Goal: Task Accomplishment & Management: Use online tool/utility

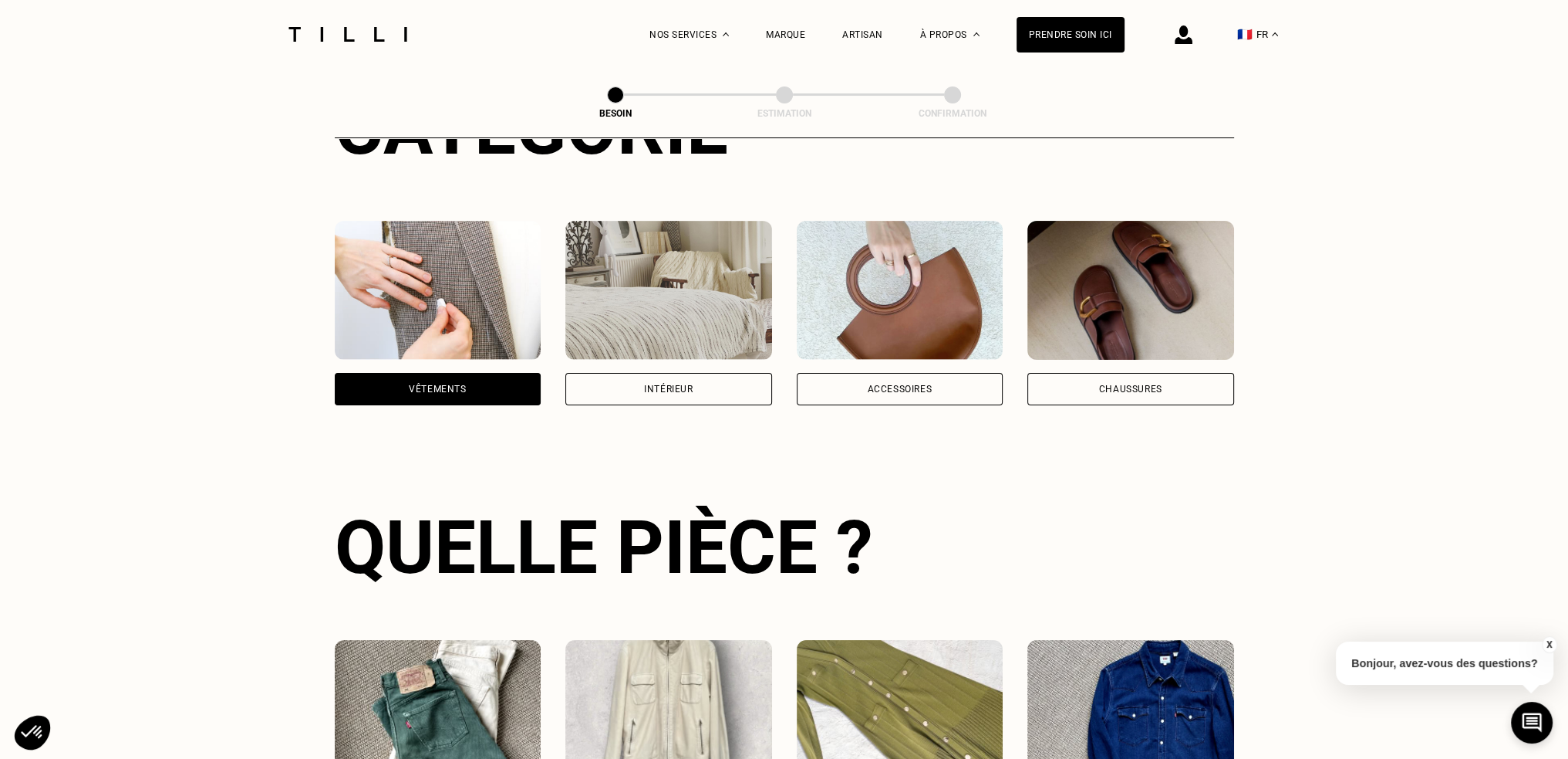
scroll to position [232, 0]
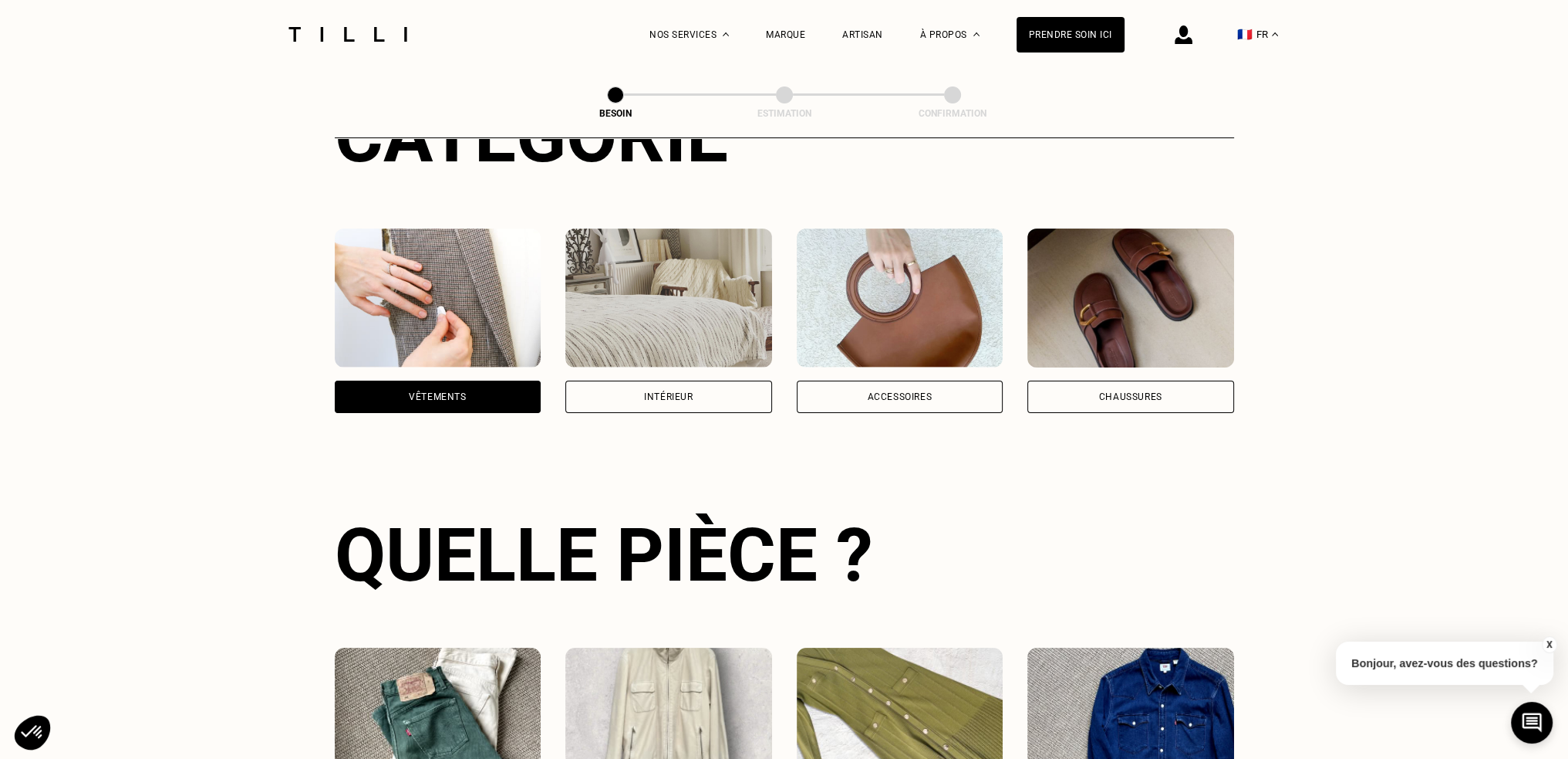
drag, startPoint x: 1122, startPoint y: 367, endPoint x: 1094, endPoint y: 379, distance: 30.5
click at [1092, 387] on div "Chaussures" at bounding box center [1130, 396] width 206 height 33
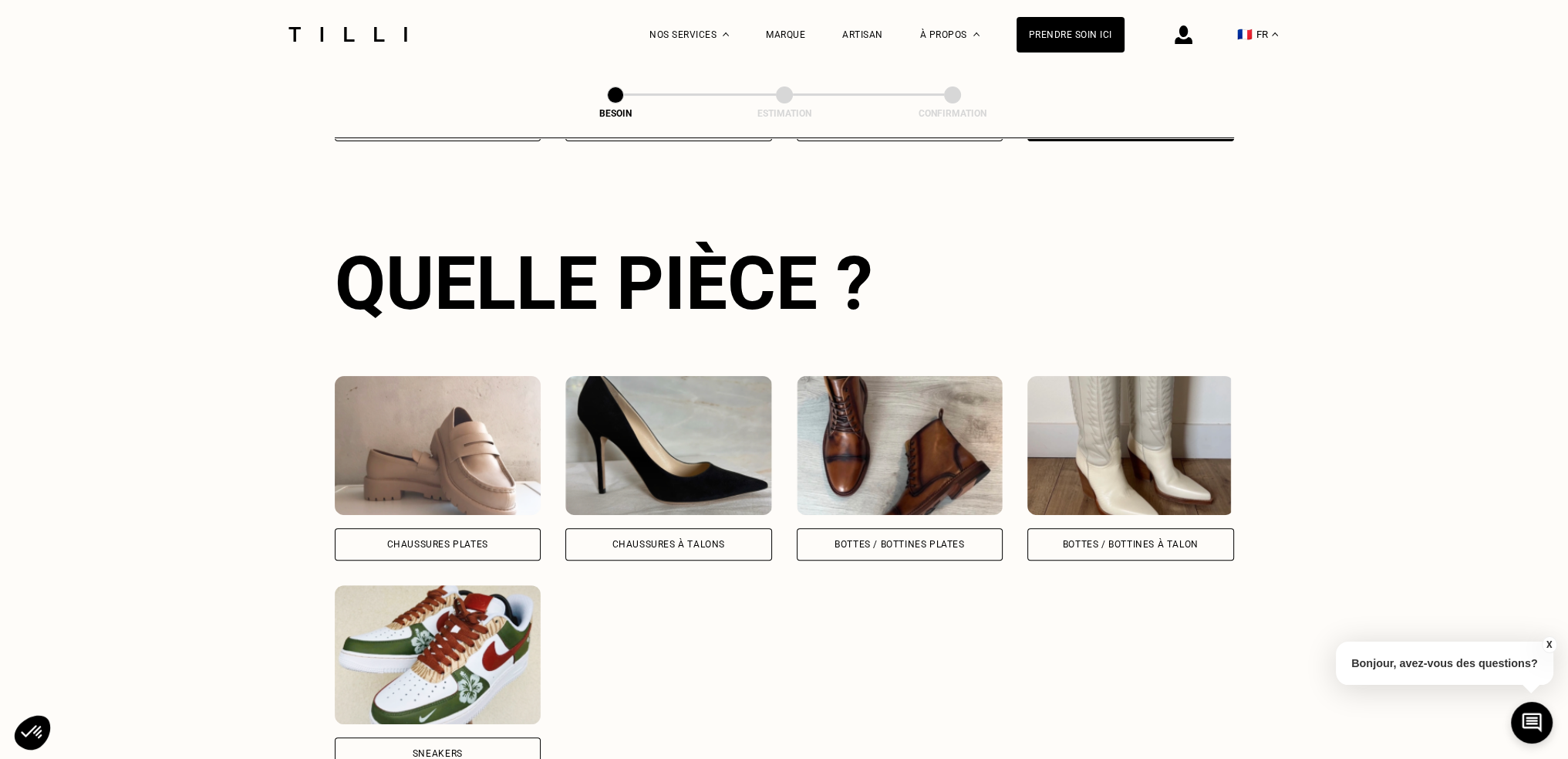
scroll to position [580, 0]
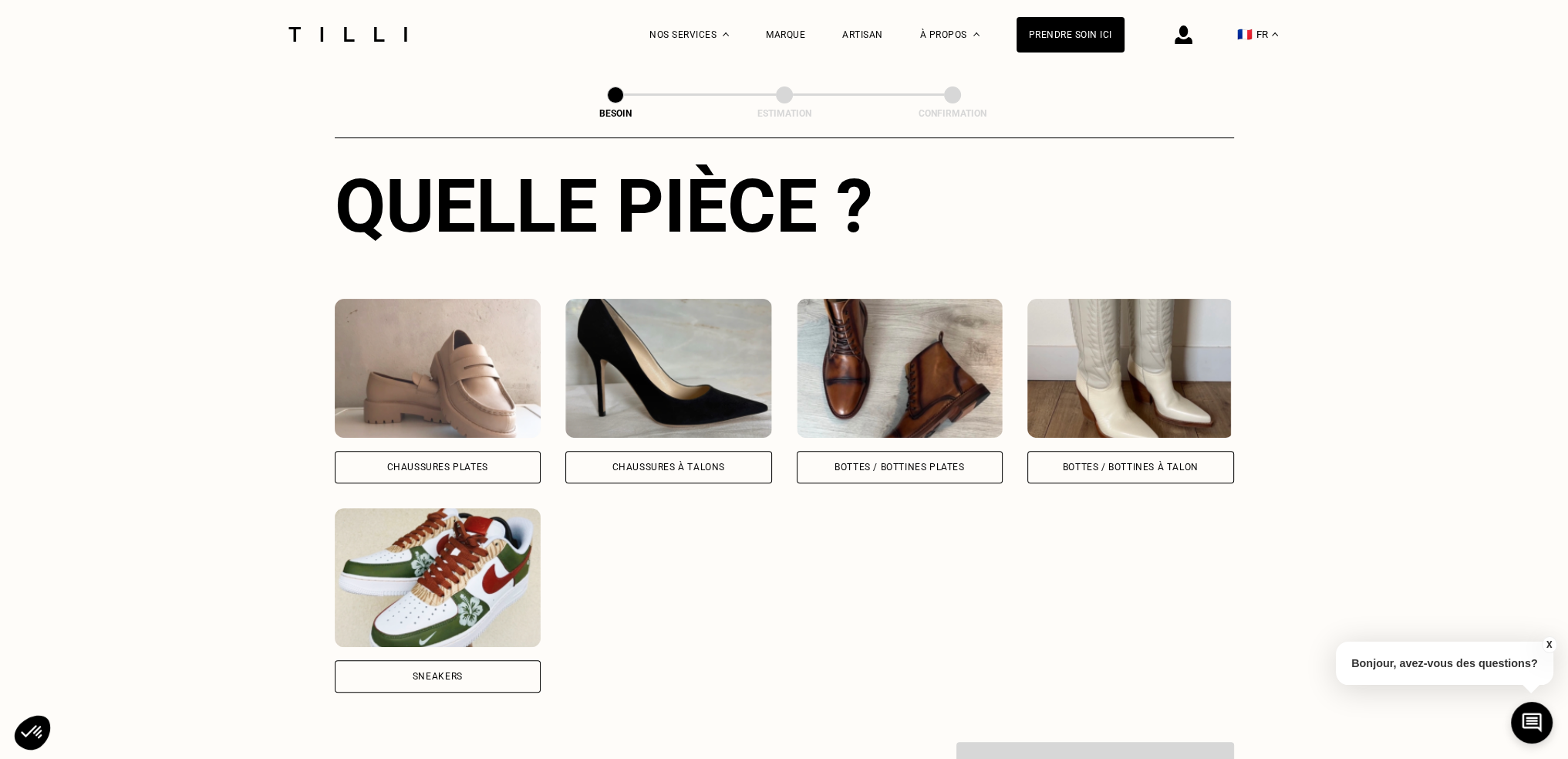
click at [852, 451] on div "Bottes / Bottines plates" at bounding box center [900, 466] width 206 height 33
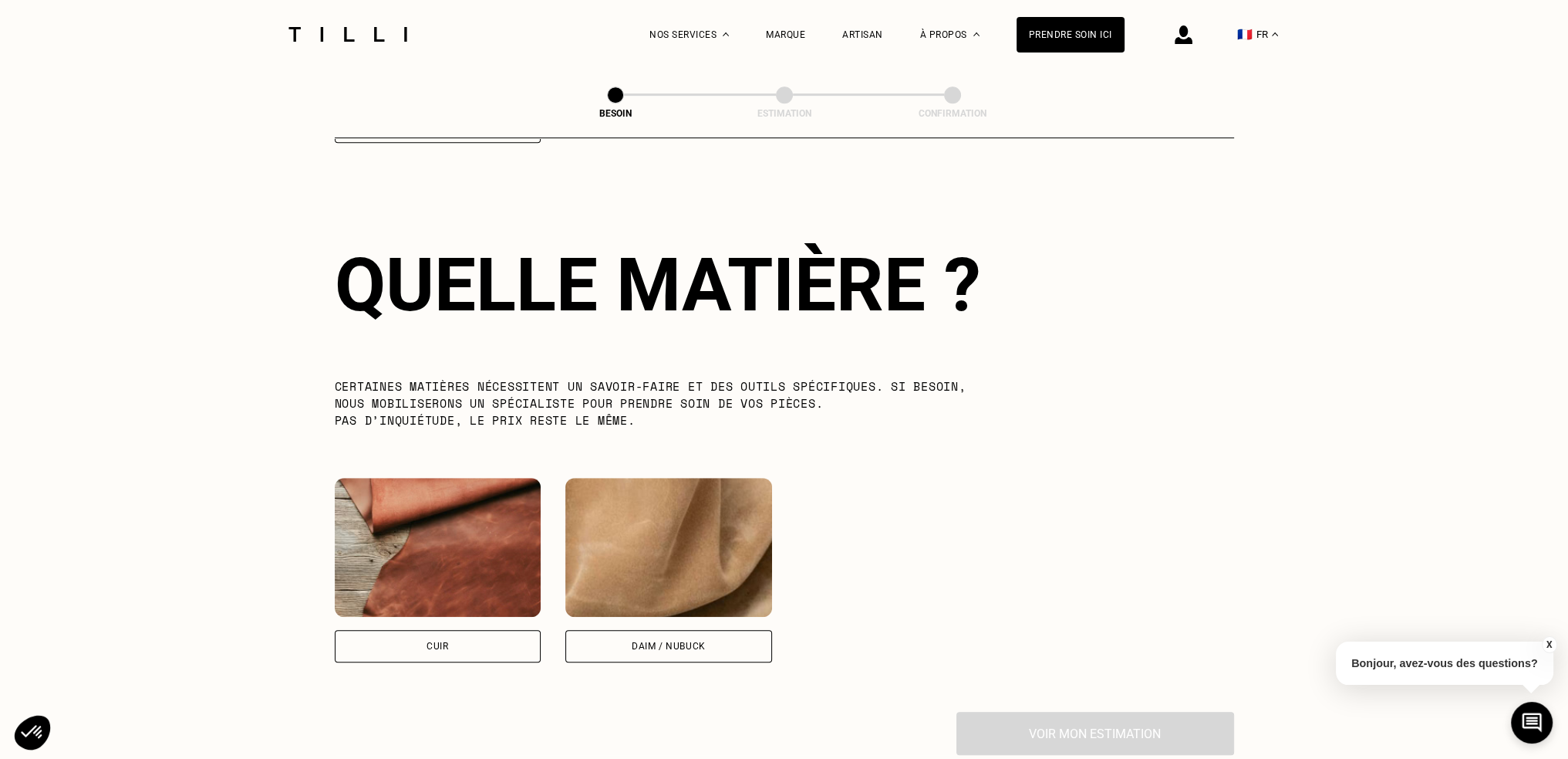
scroll to position [1133, 0]
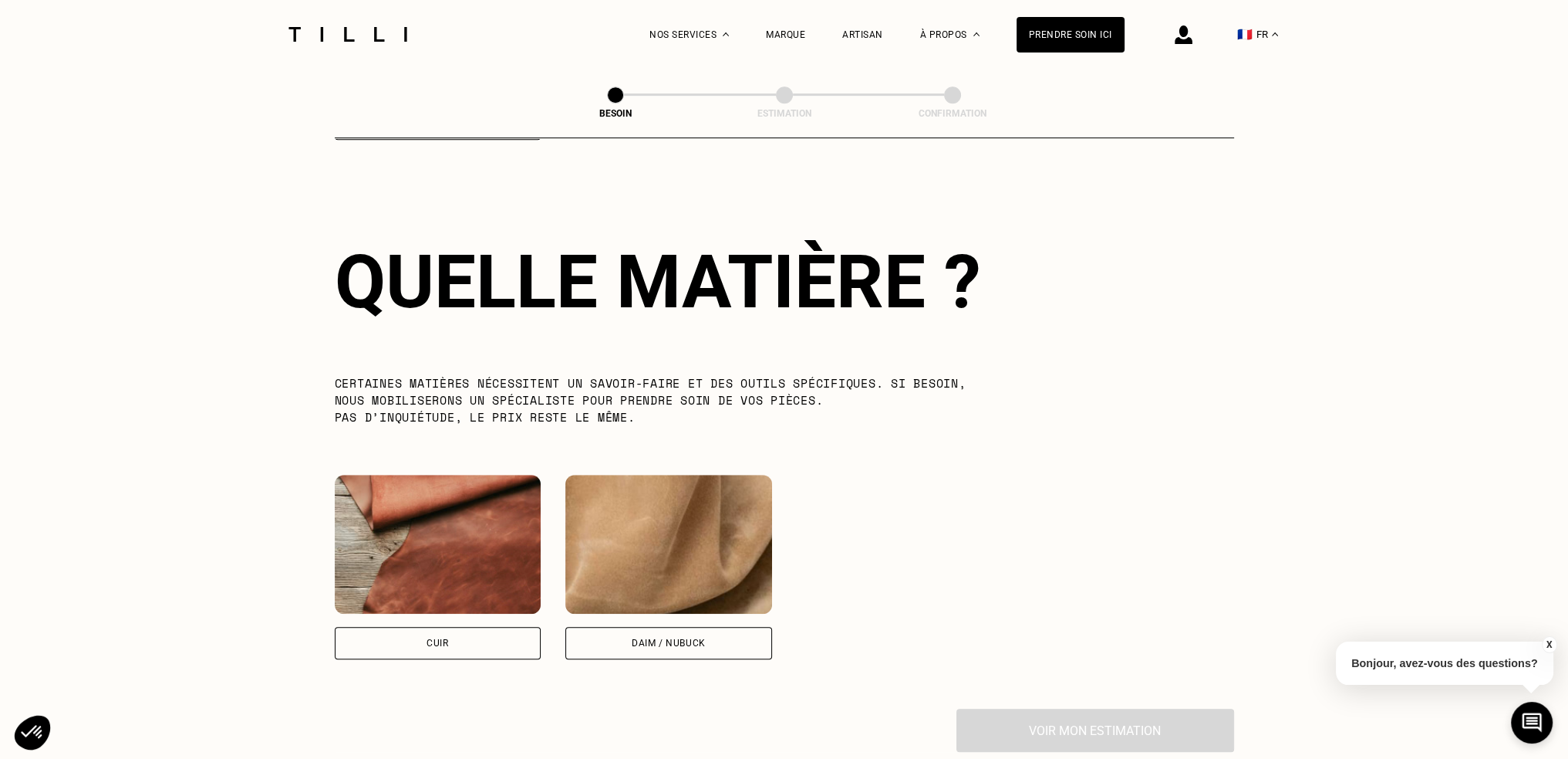
click at [454, 627] on div "Cuir" at bounding box center [438, 643] width 206 height 33
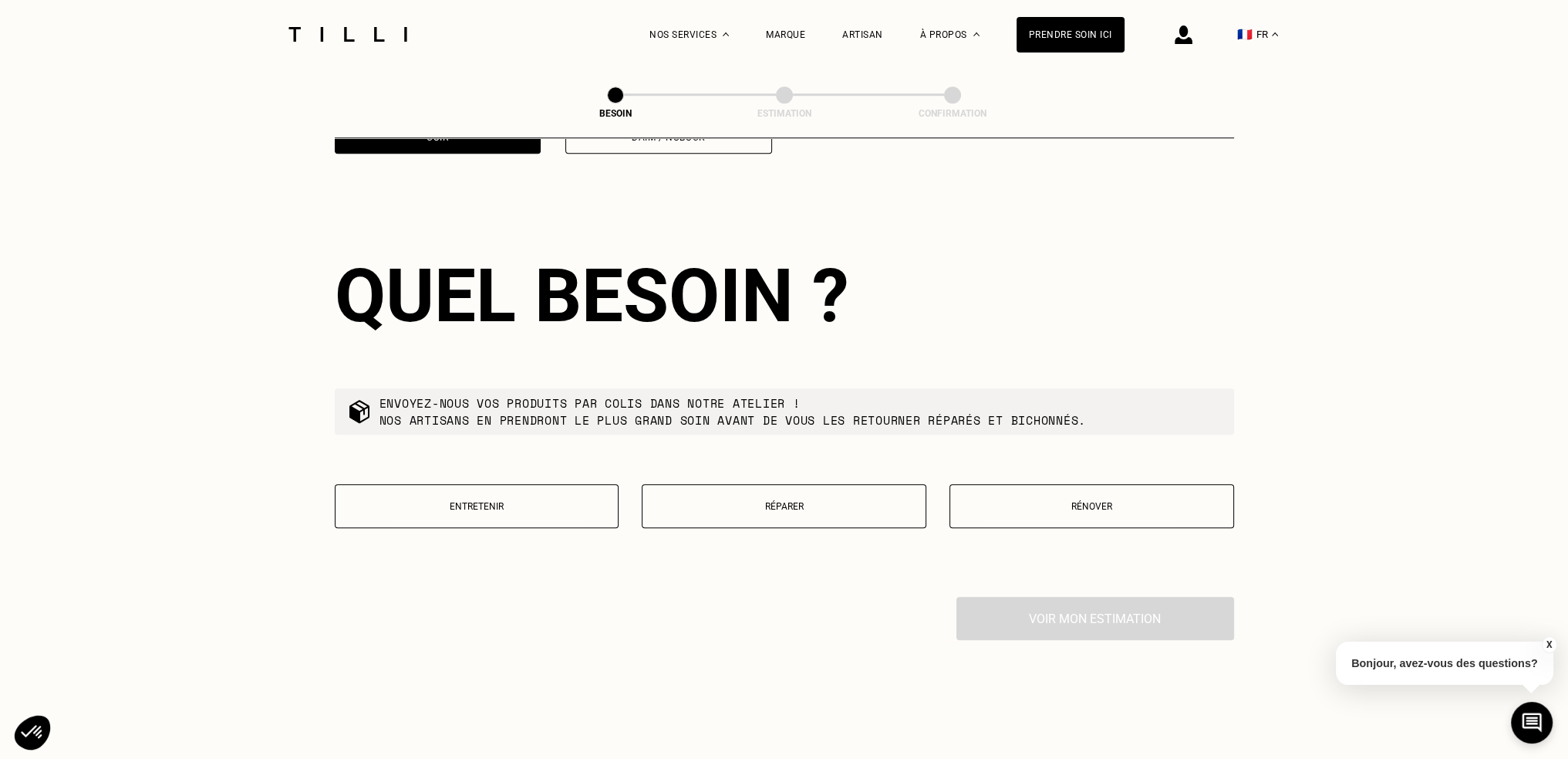
scroll to position [1655, 0]
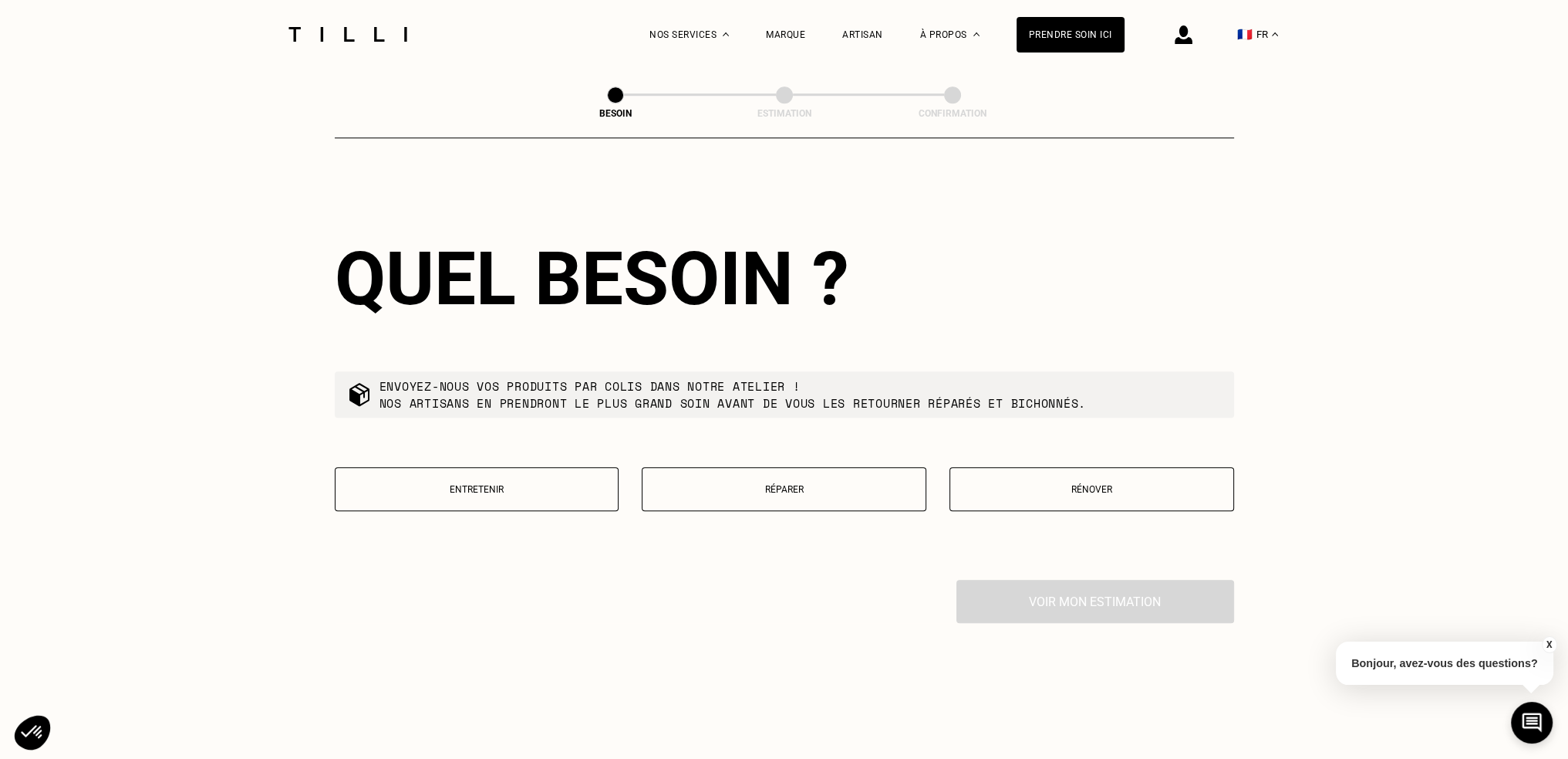
click at [775, 484] on p "Réparer" at bounding box center [784, 489] width 267 height 11
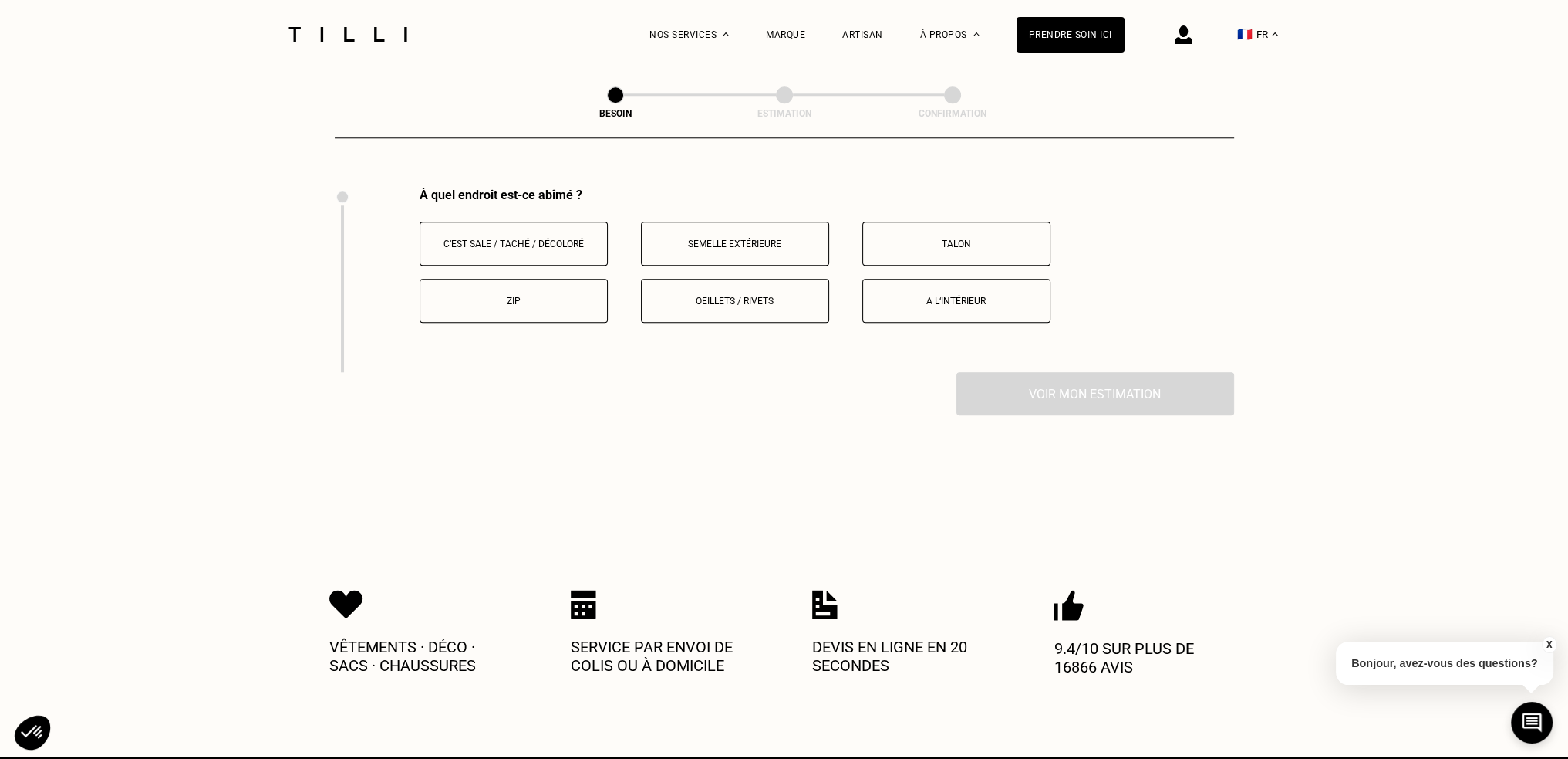
scroll to position [2052, 0]
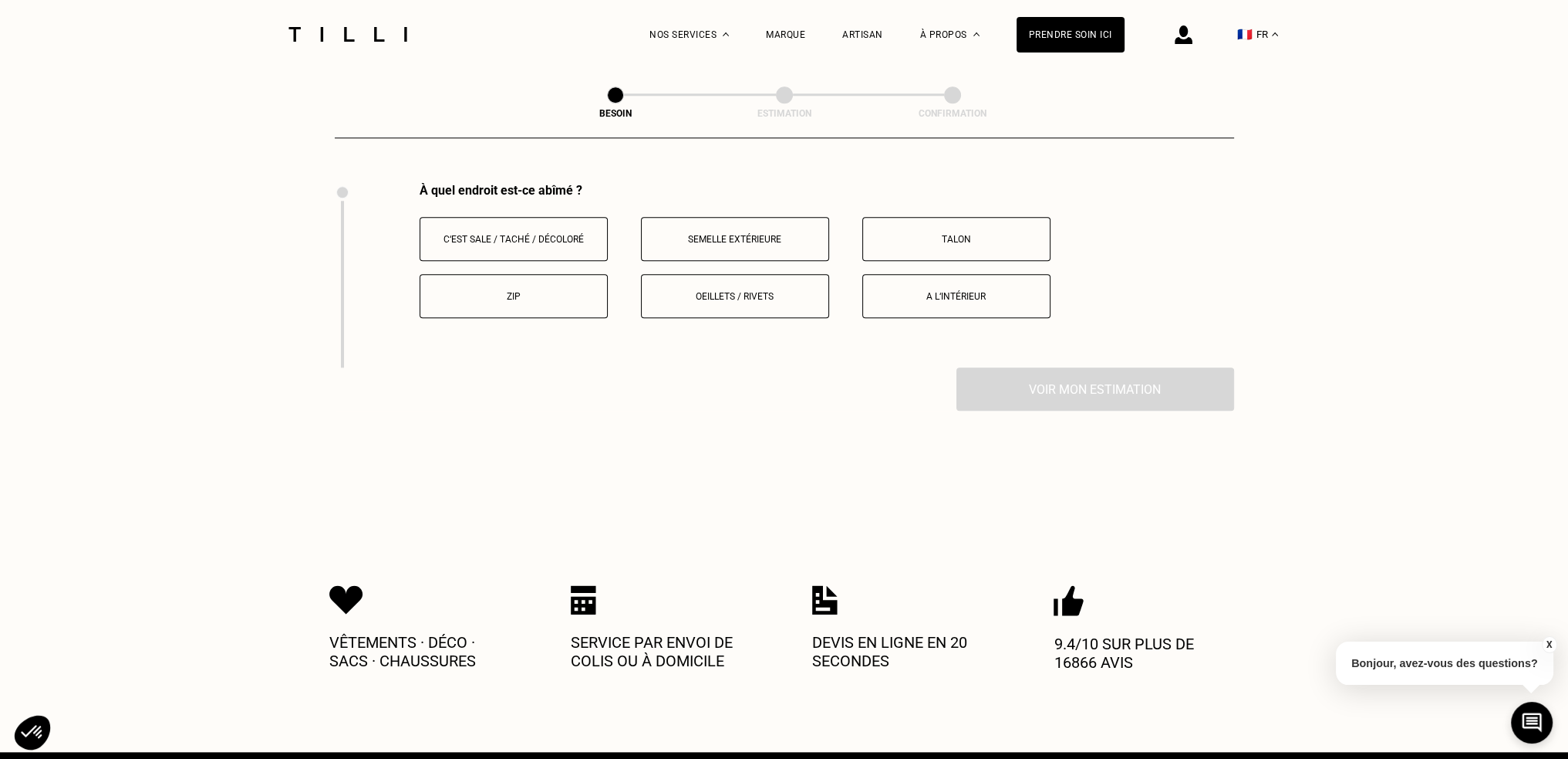
click at [738, 248] on button "Semelle extérieure" at bounding box center [734, 238] width 188 height 44
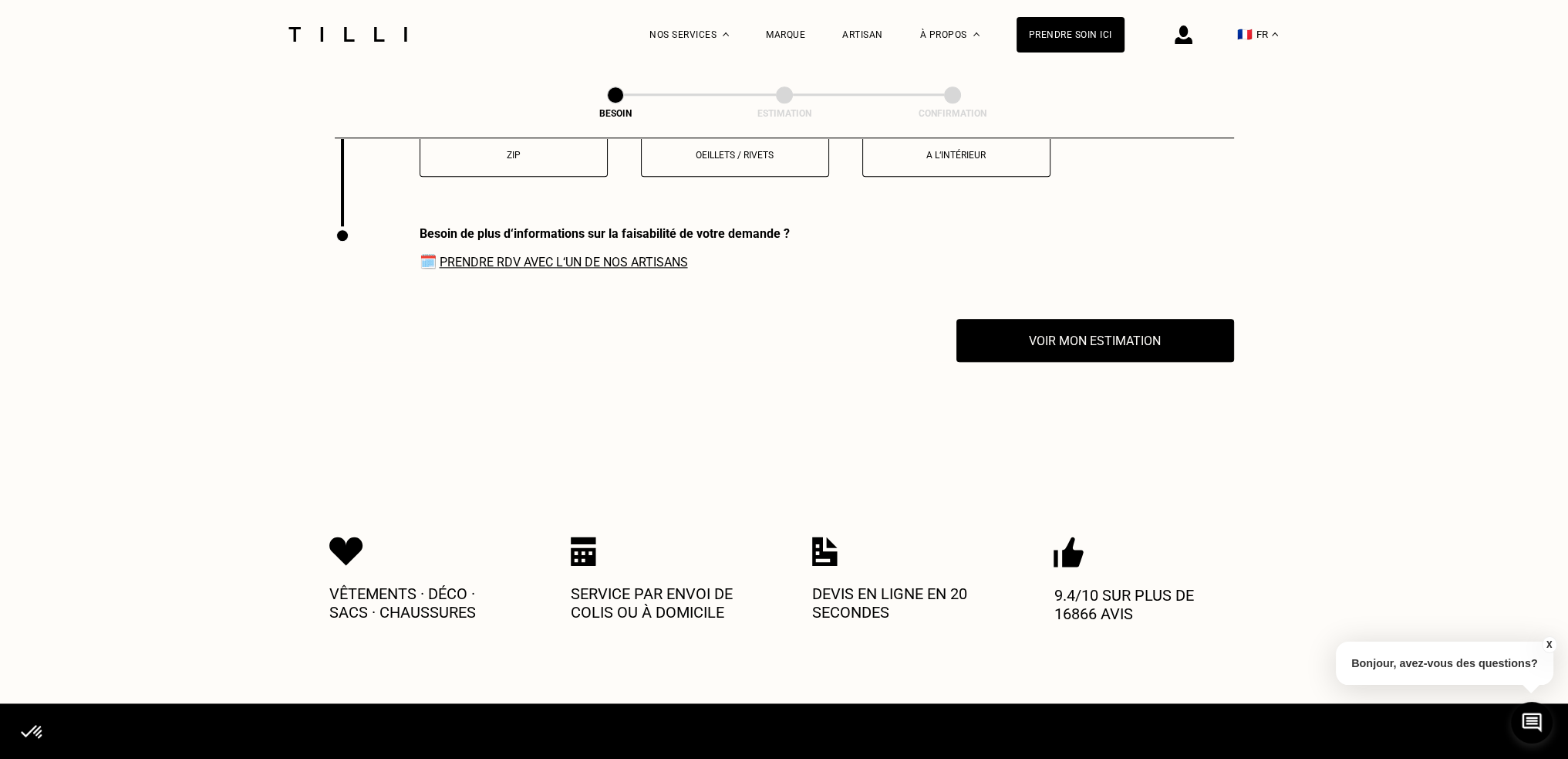
scroll to position [2237, 0]
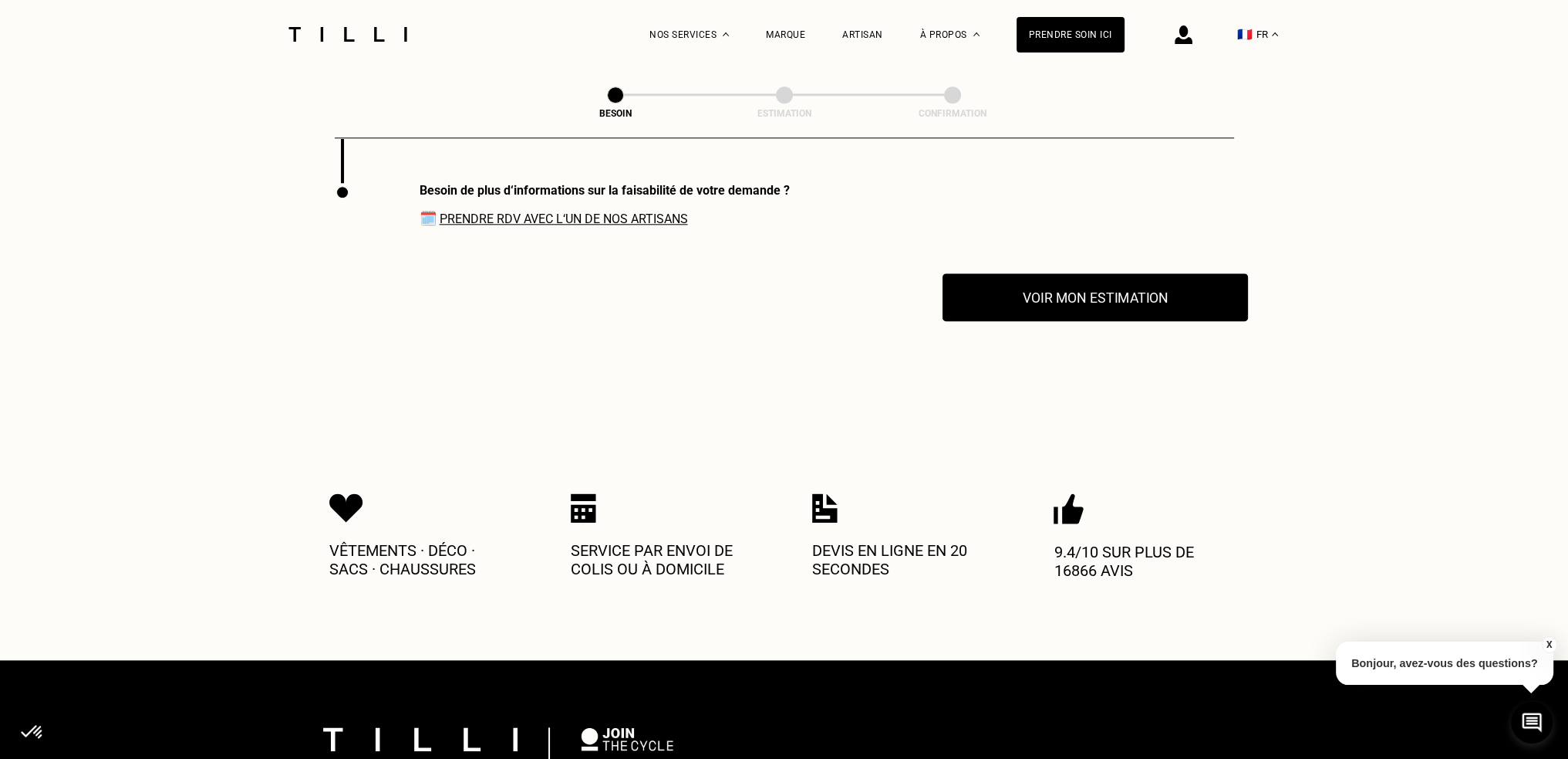
click at [1033, 303] on button "Voir mon estimation" at bounding box center [1095, 297] width 306 height 48
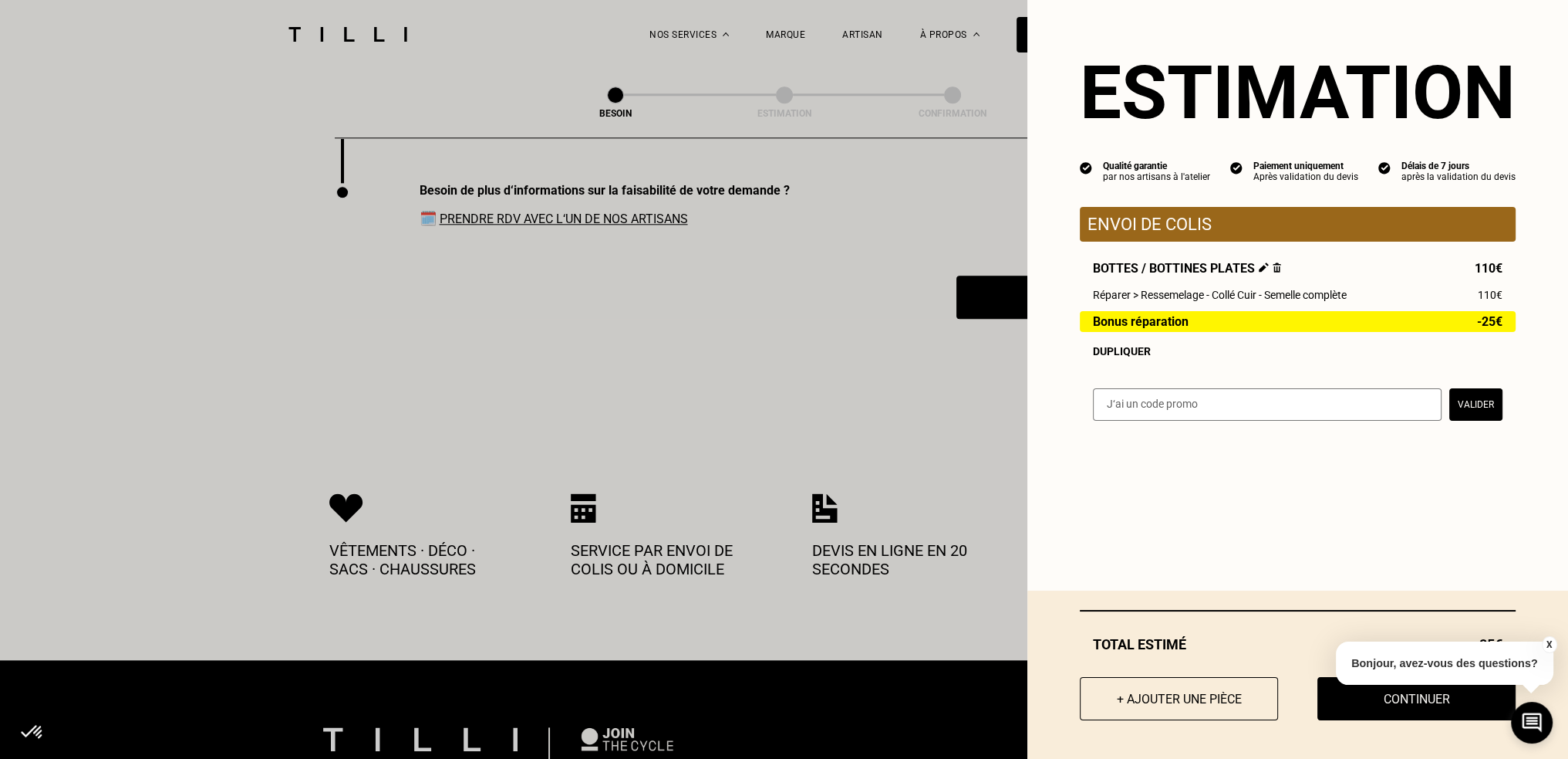
click at [1121, 326] on span "Bonus réparation" at bounding box center [1140, 322] width 95 height 13
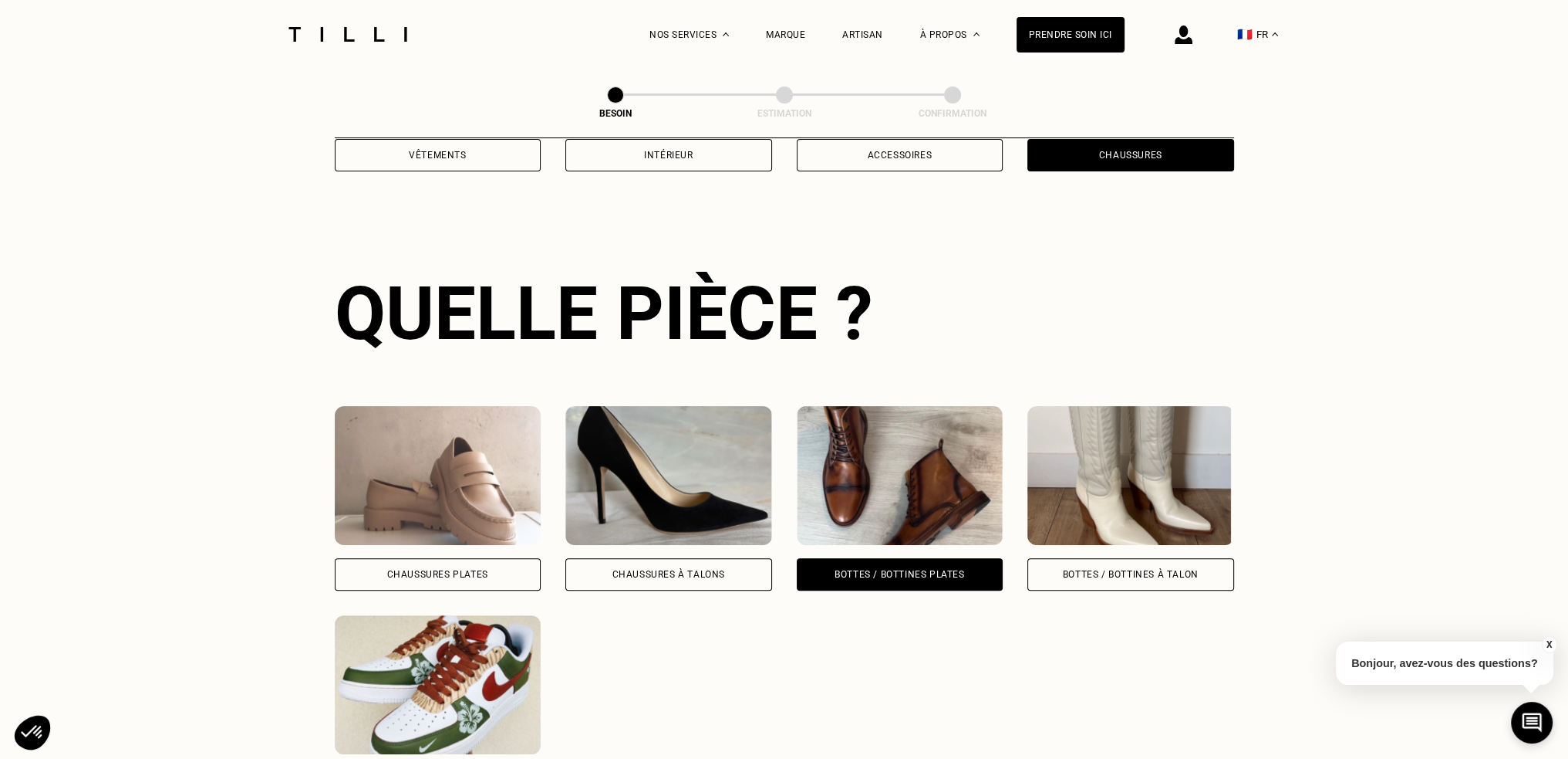
scroll to position [230, 0]
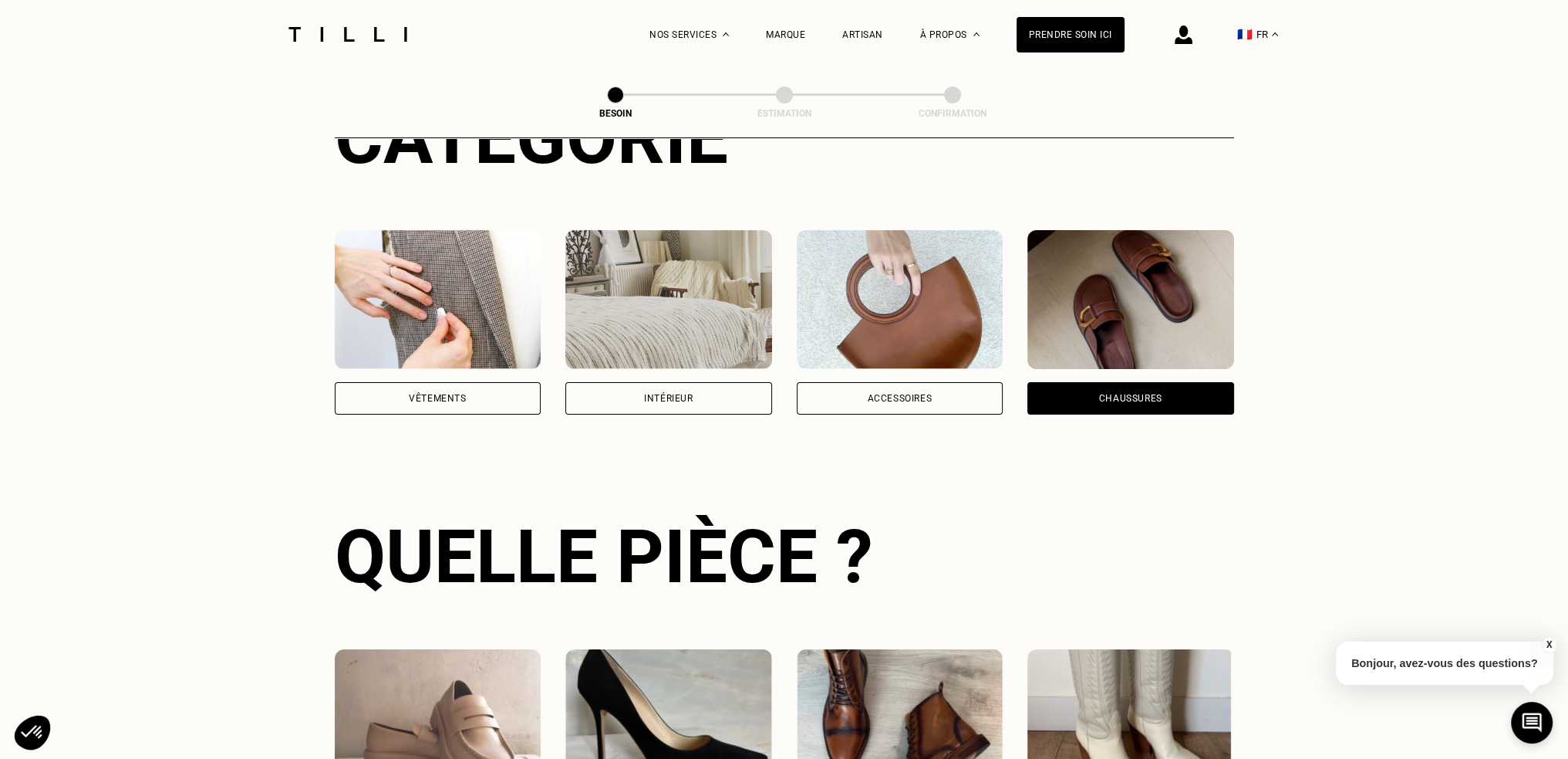
click at [903, 394] on div "Accessoires" at bounding box center [900, 398] width 65 height 9
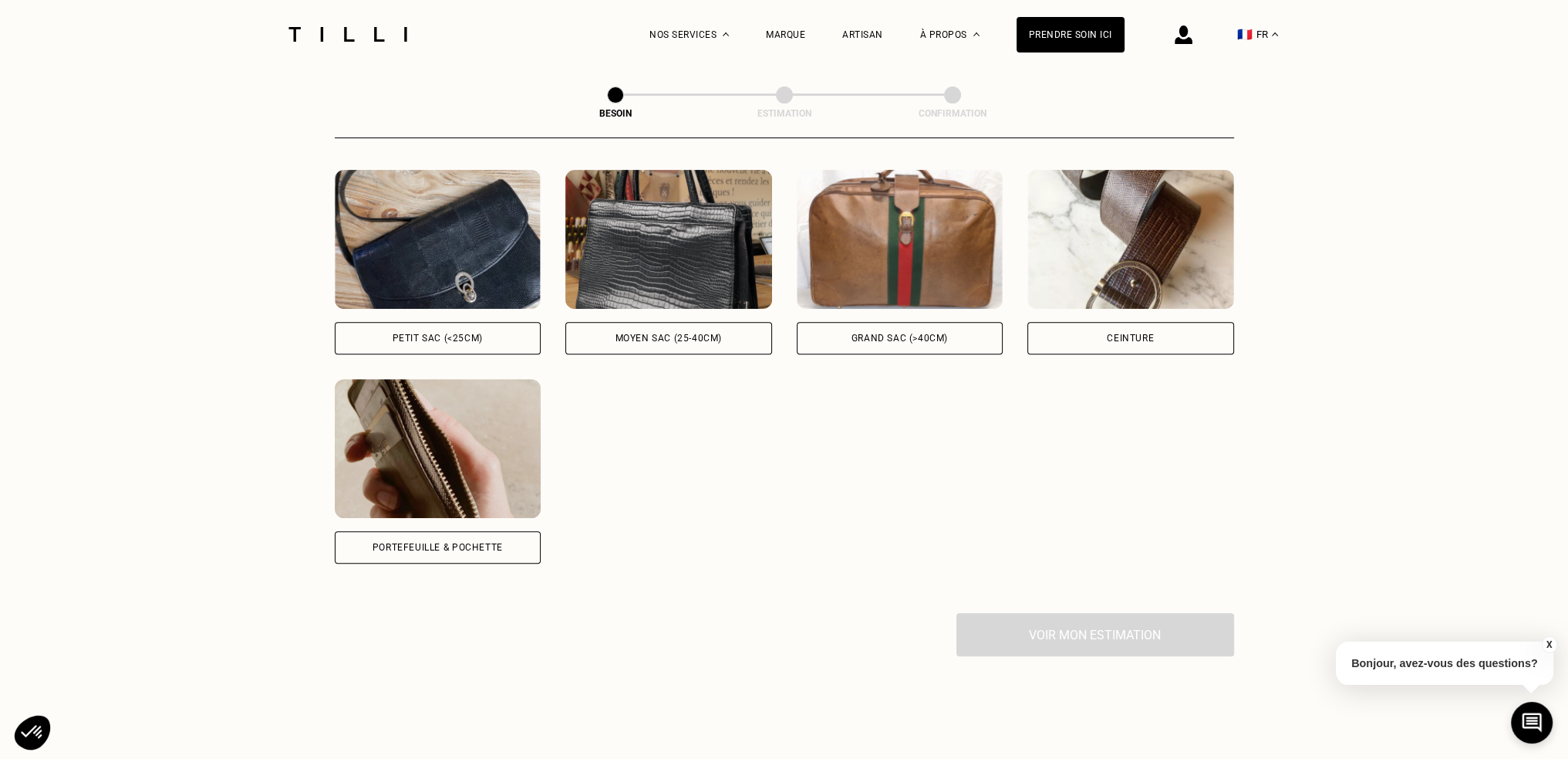
scroll to position [735, 0]
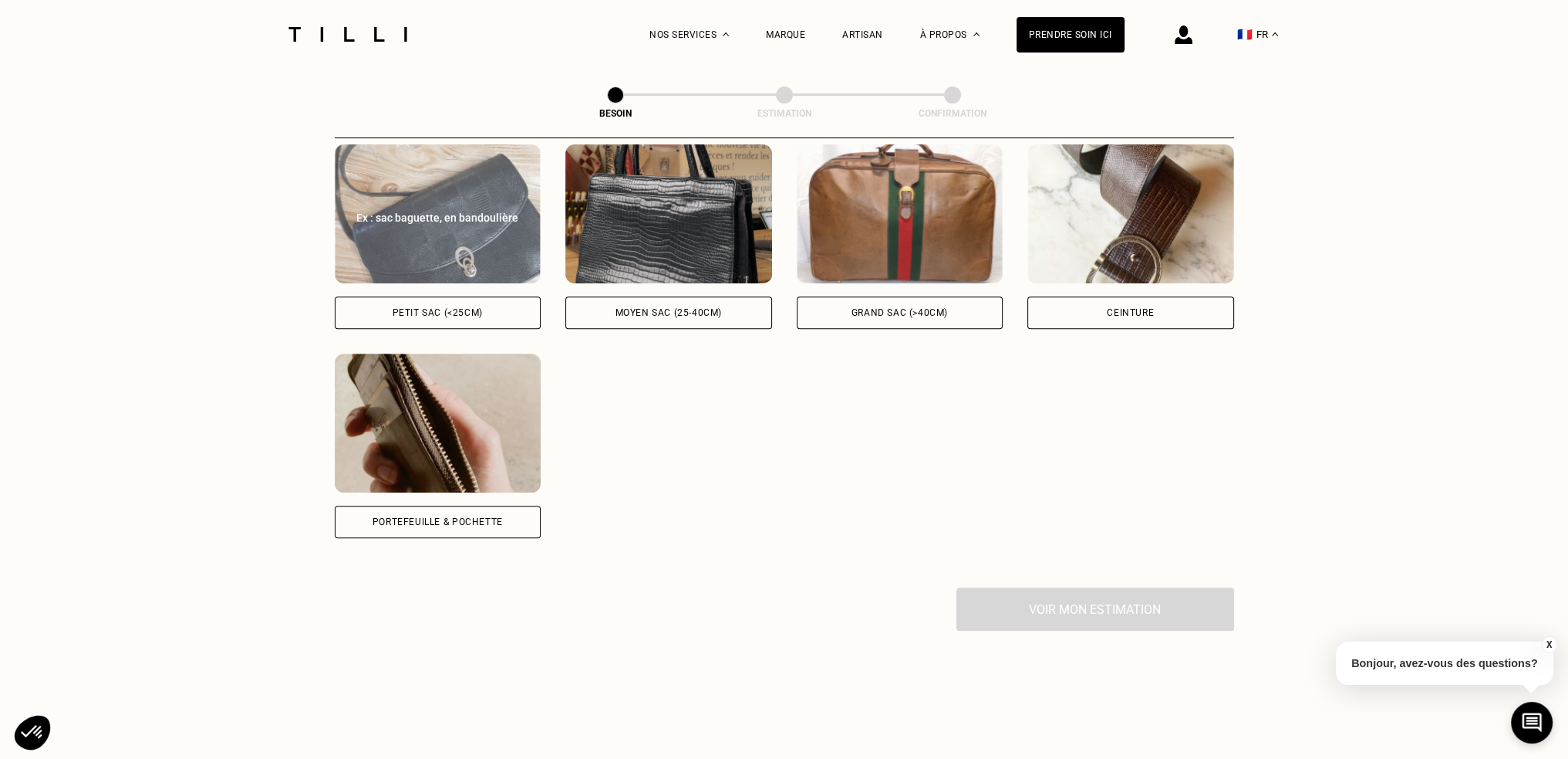
click at [498, 308] on div "Petit sac (<25cm)" at bounding box center [438, 313] width 206 height 33
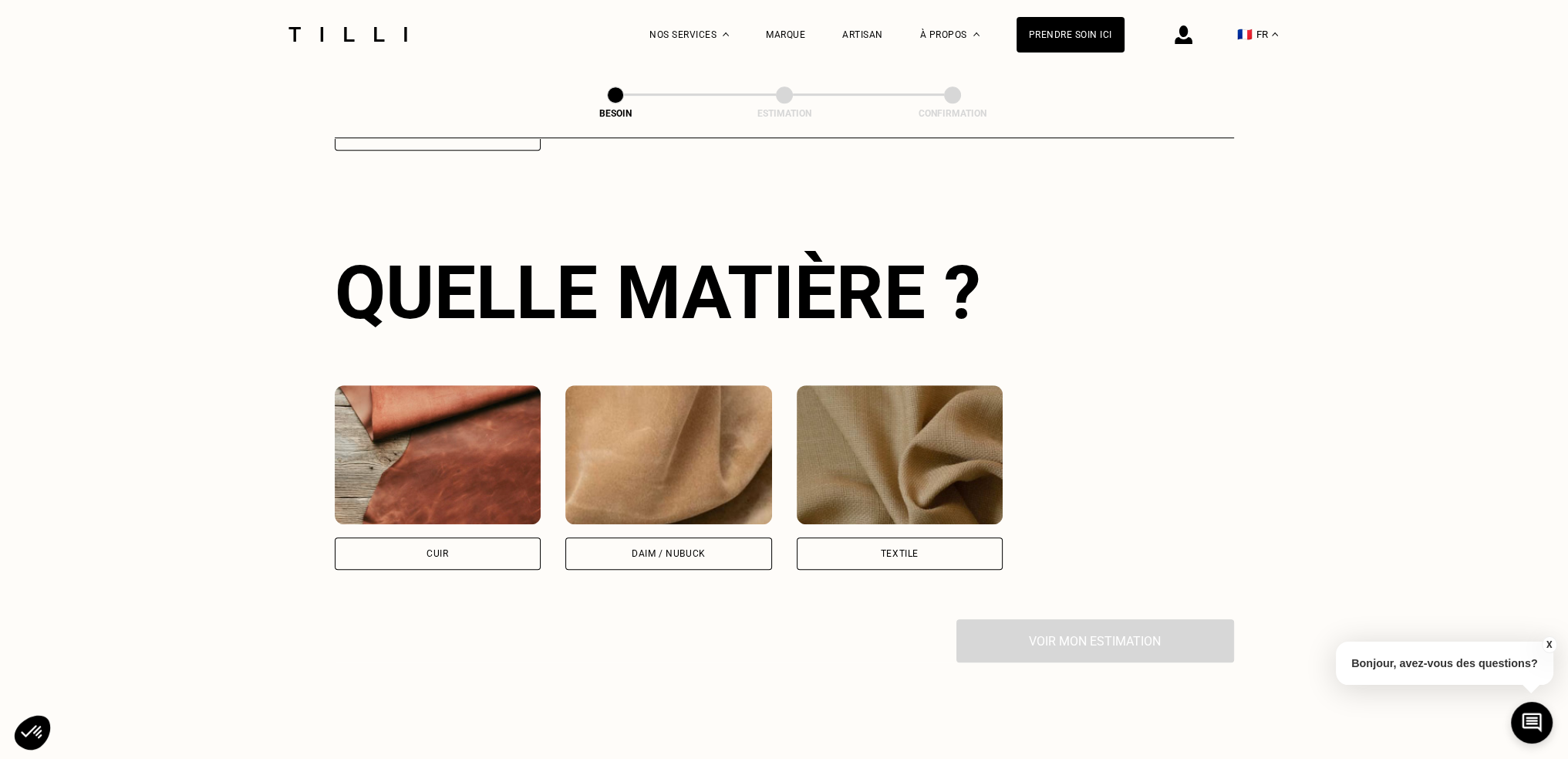
scroll to position [1284, 0]
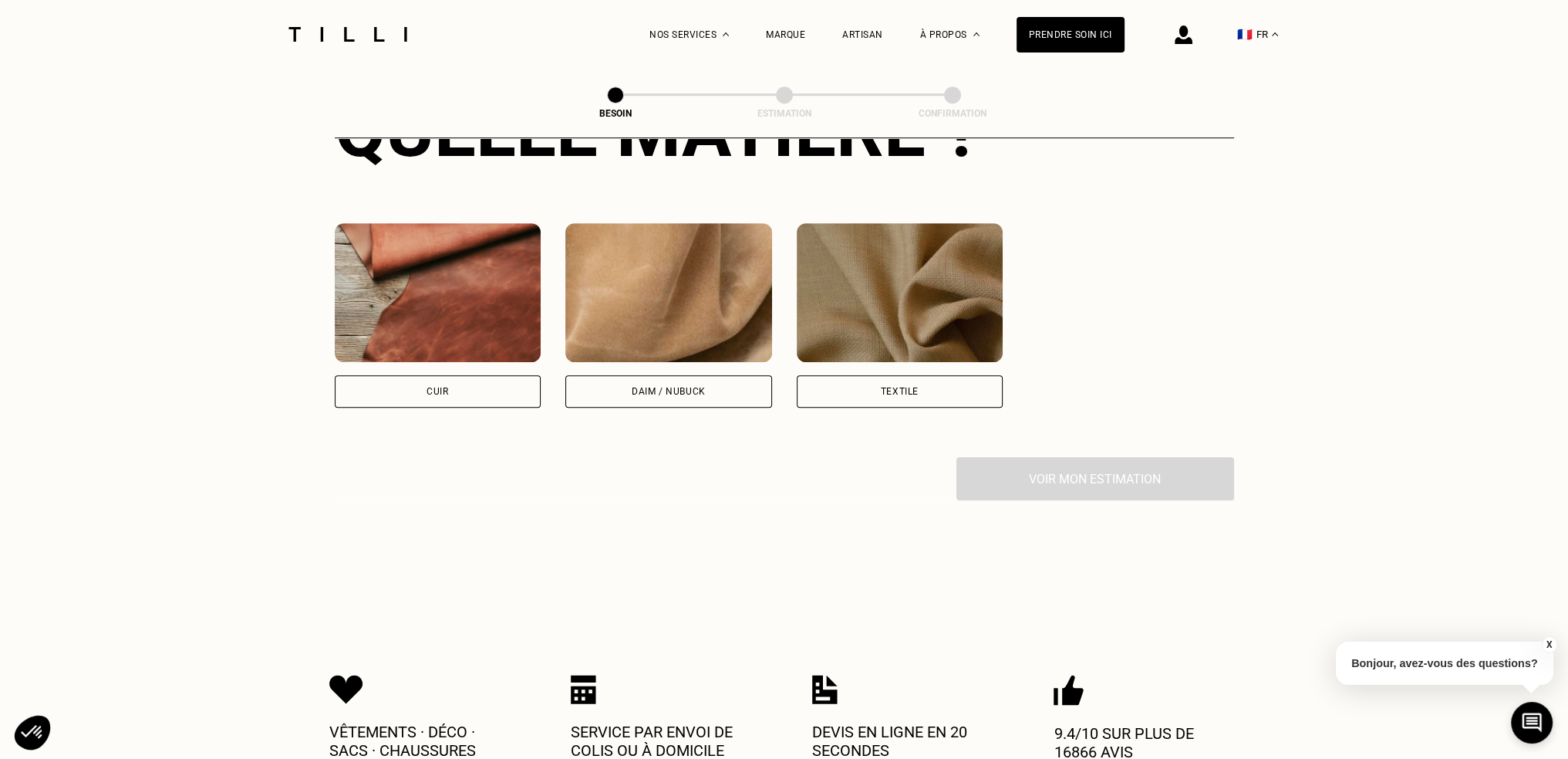
click at [448, 380] on div "Cuir" at bounding box center [438, 391] width 206 height 33
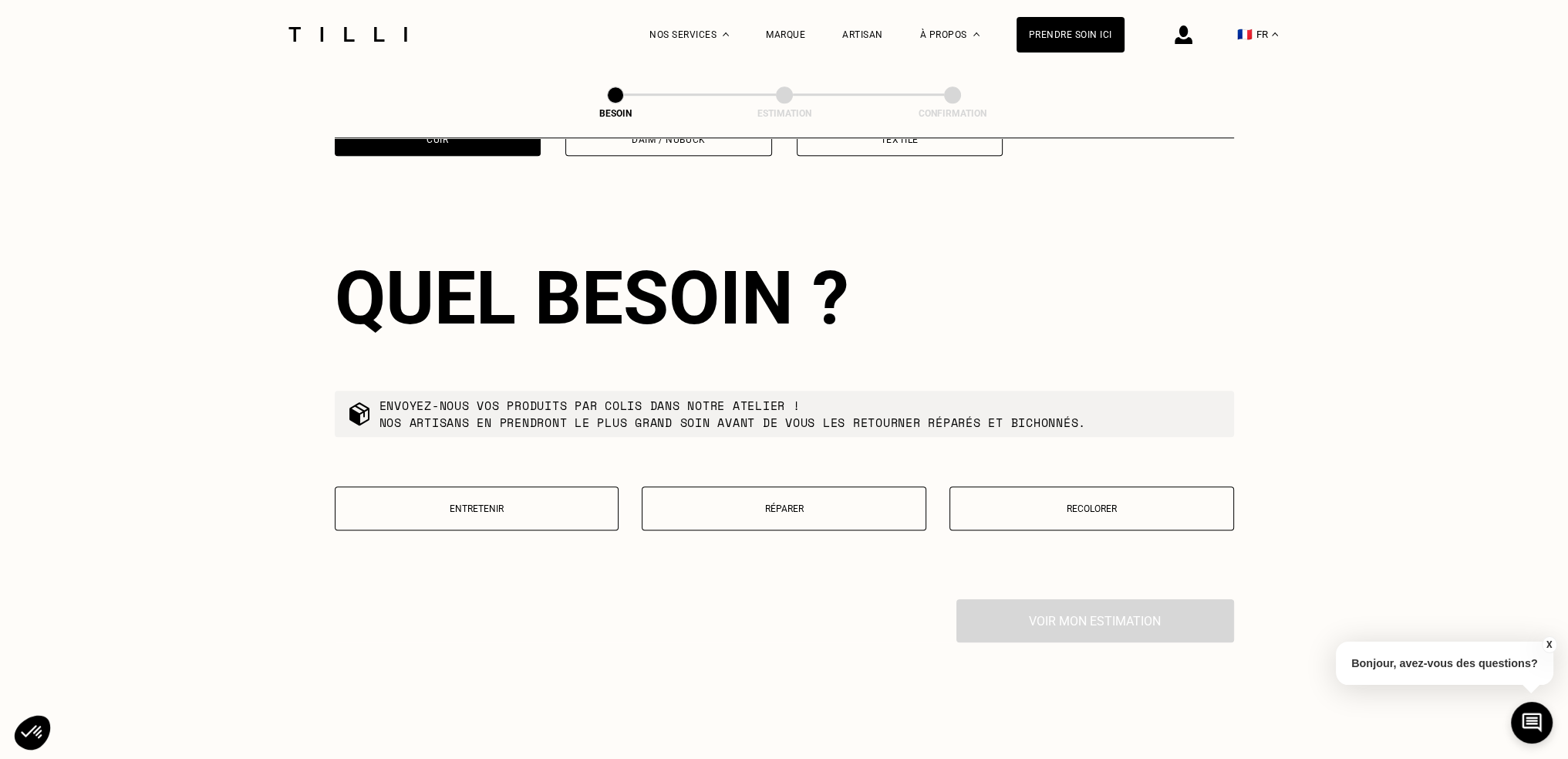
scroll to position [1782, 0]
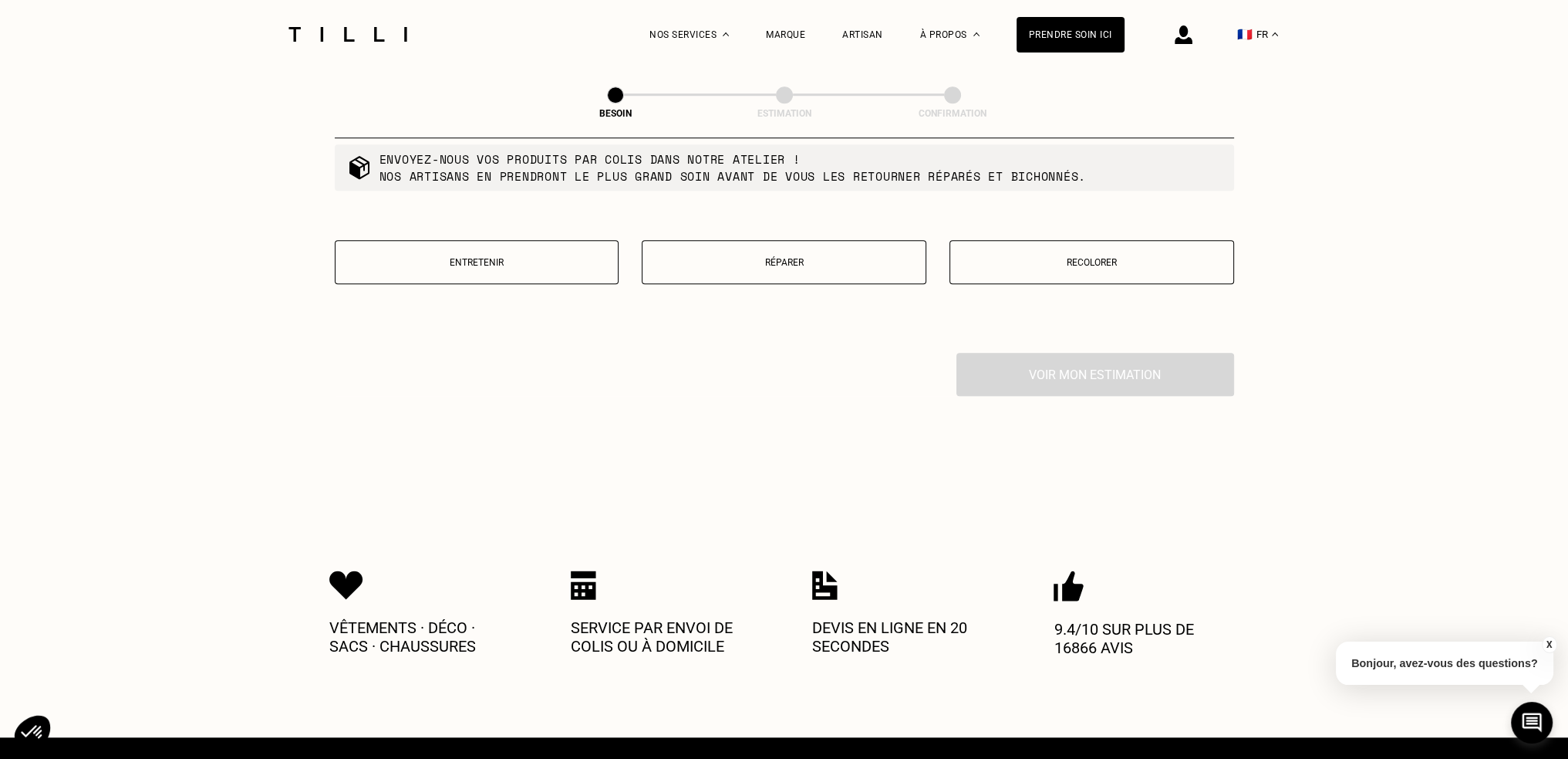
click at [785, 257] on button "Réparer" at bounding box center [784, 262] width 285 height 44
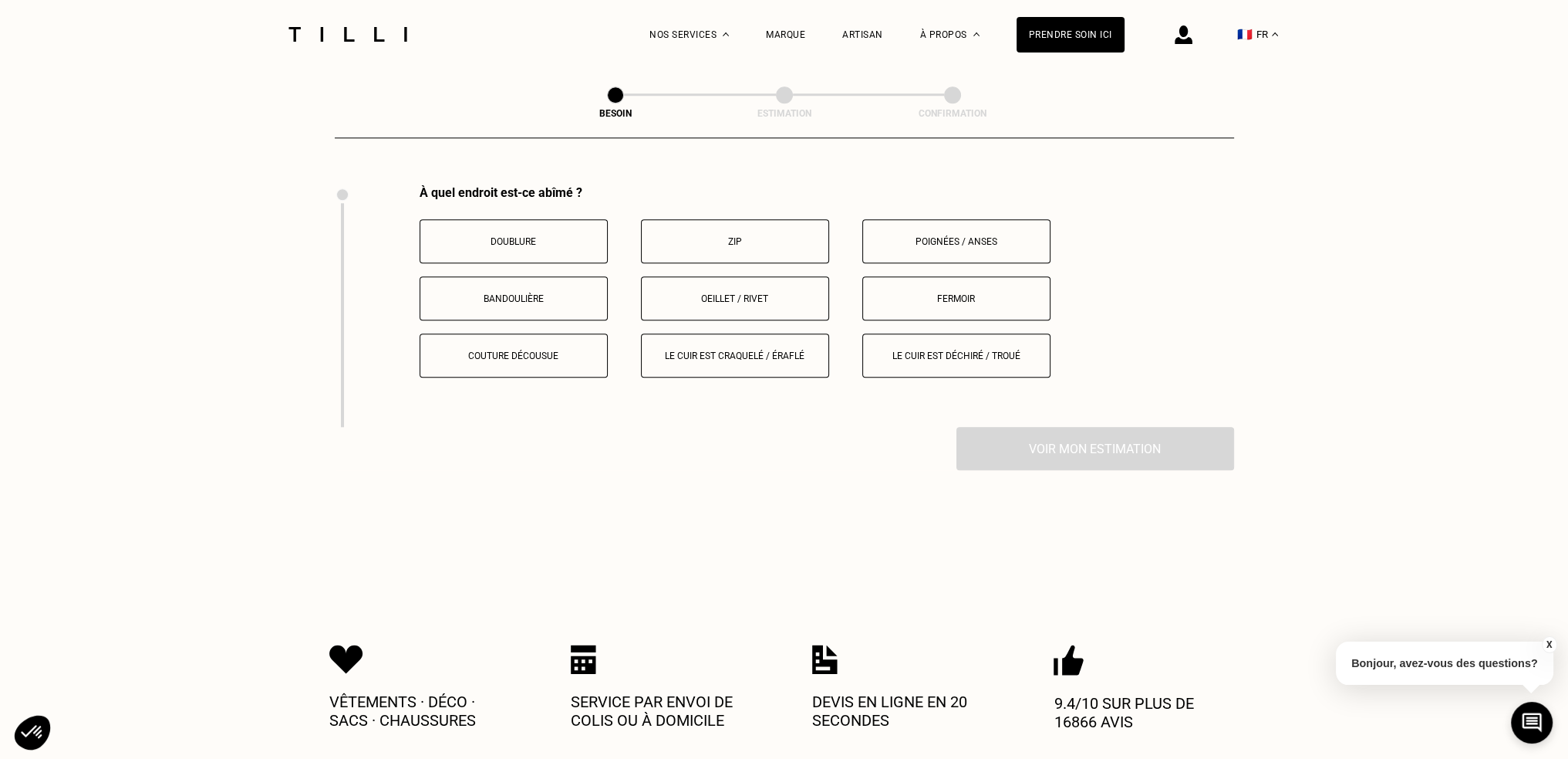
scroll to position [1951, 0]
click at [900, 349] on p "Le cuir est déchiré / troué" at bounding box center [956, 354] width 171 height 11
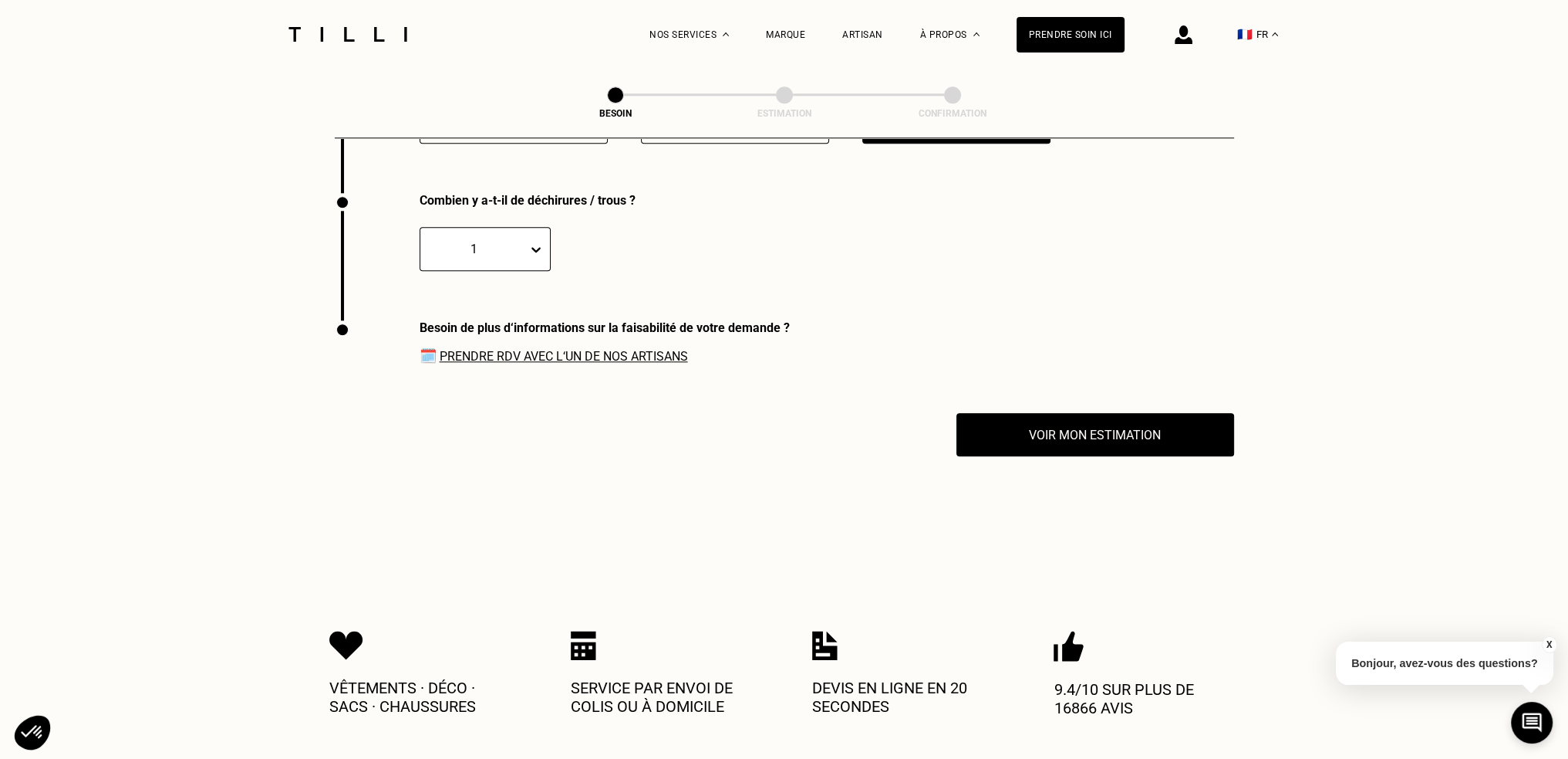
scroll to position [2193, 0]
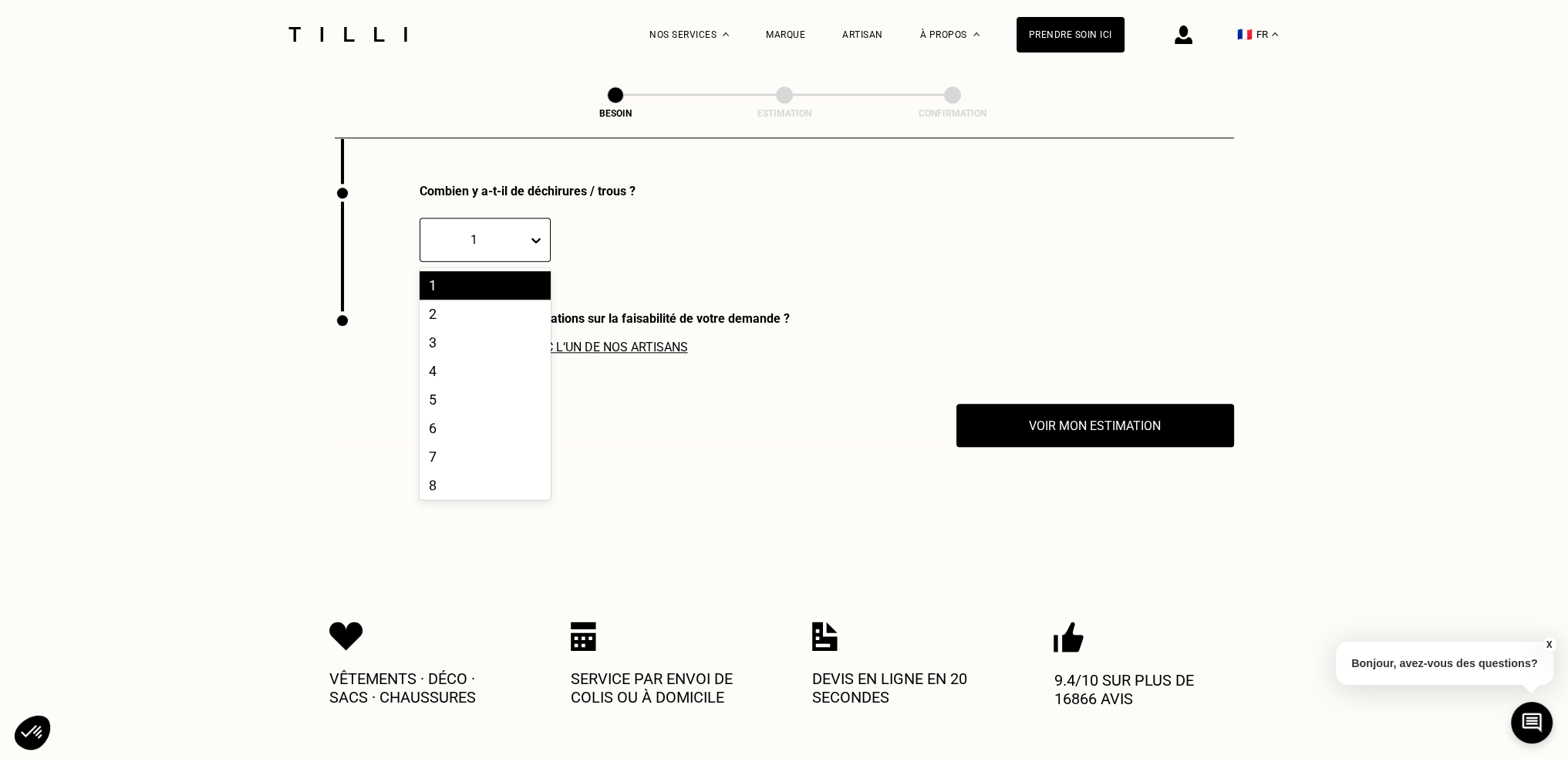
click at [470, 243] on div "1" at bounding box center [485, 239] width 131 height 44
click at [442, 357] on div "4" at bounding box center [485, 371] width 131 height 28
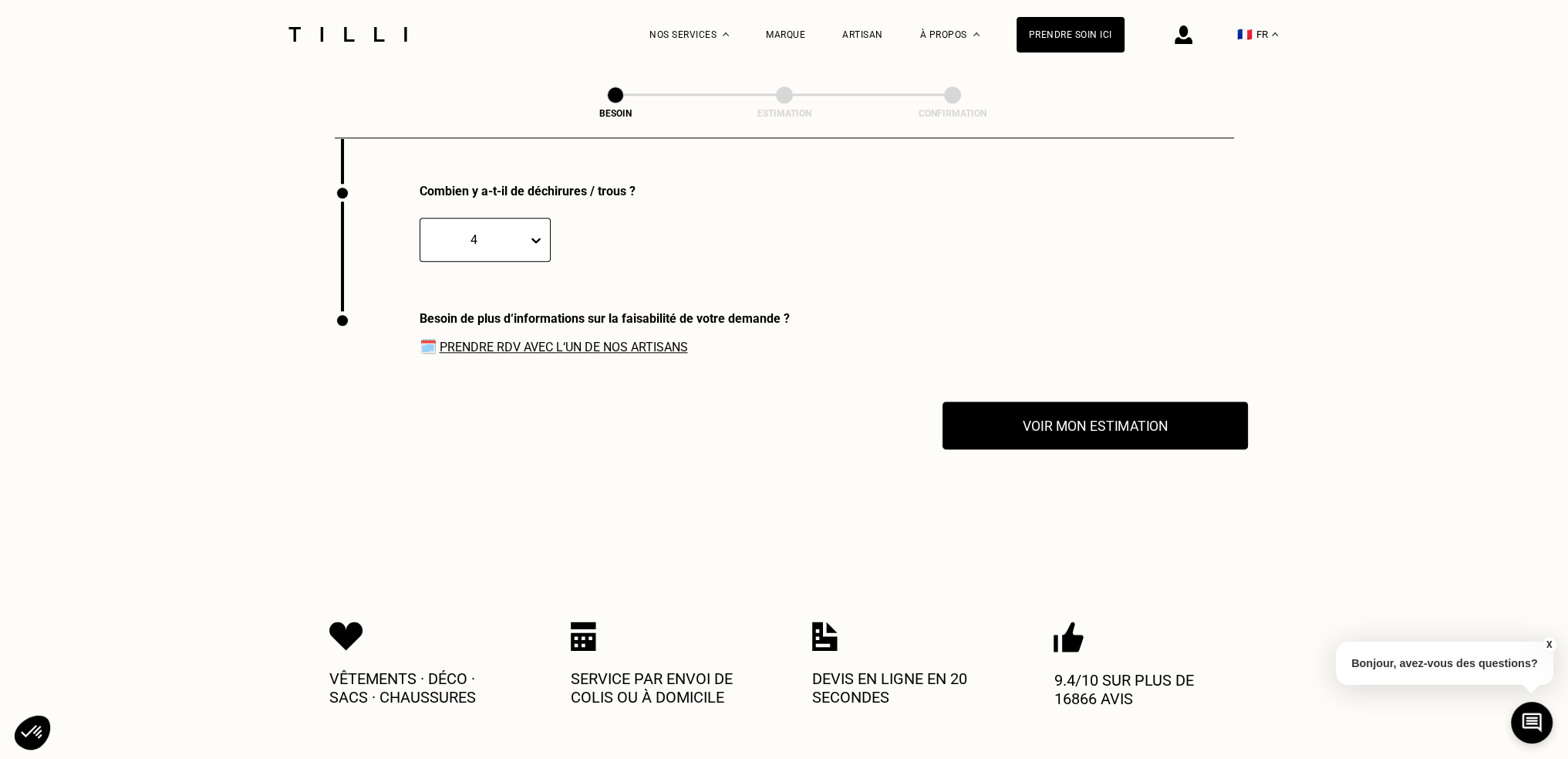
click at [1010, 419] on button "Voir mon estimation" at bounding box center [1095, 425] width 306 height 48
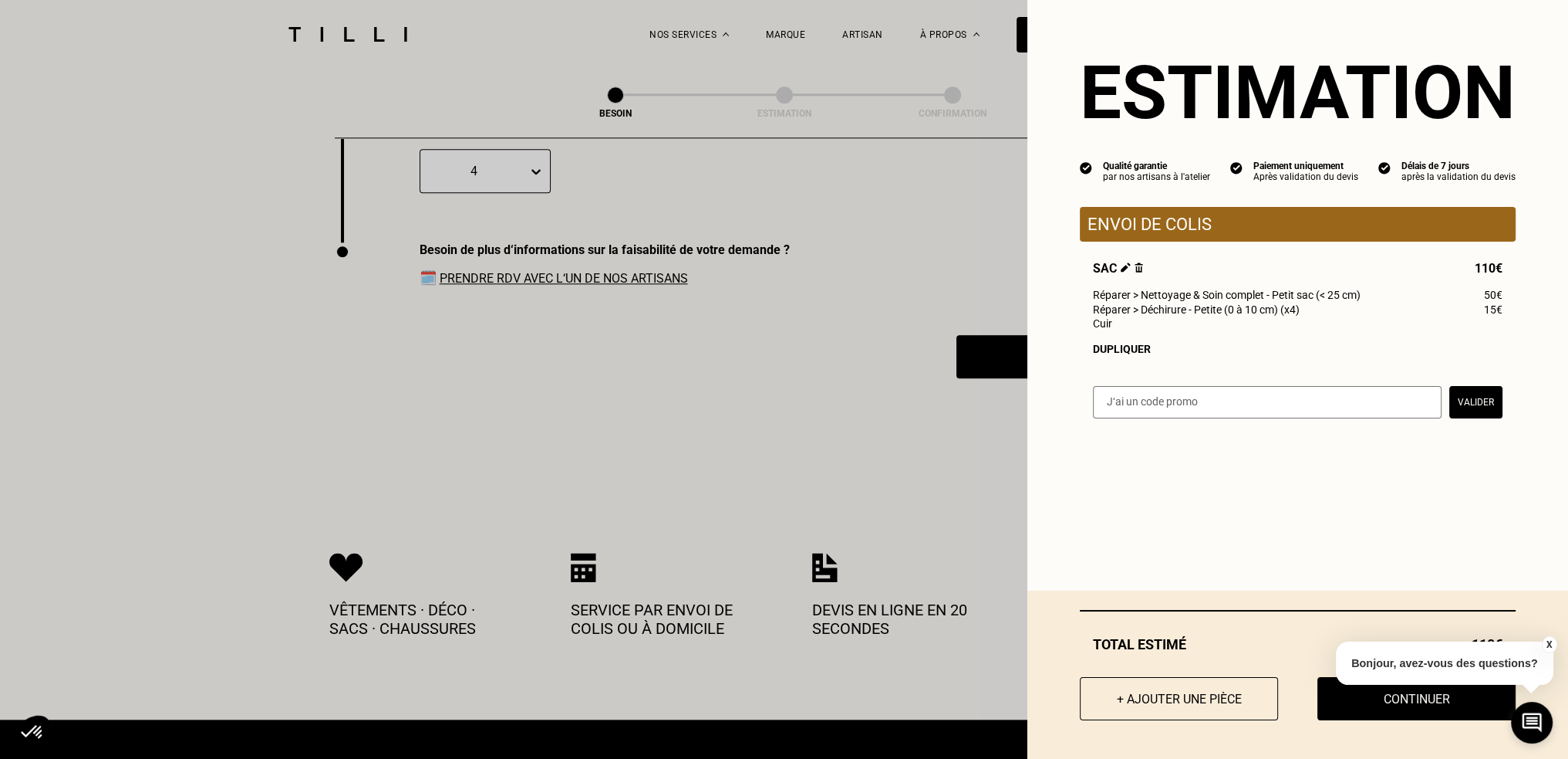
scroll to position [2501, 0]
